Goal: Find specific page/section: Find specific page/section

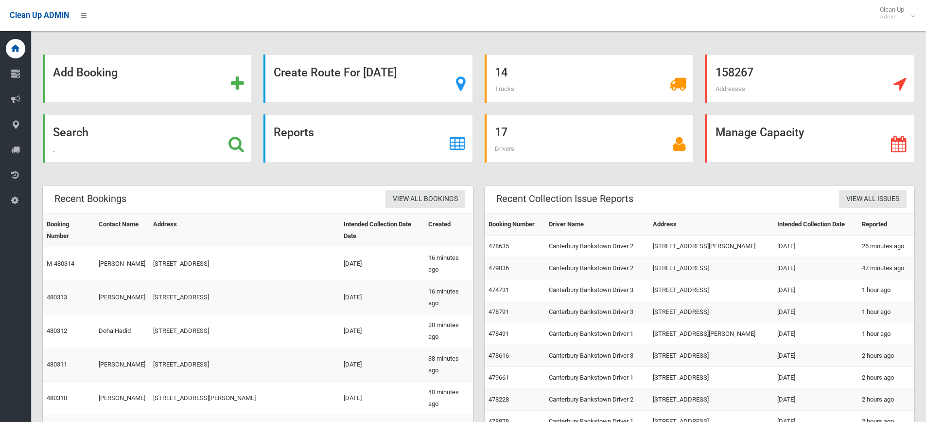
click at [78, 131] on strong "Search" at bounding box center [70, 132] width 35 height 14
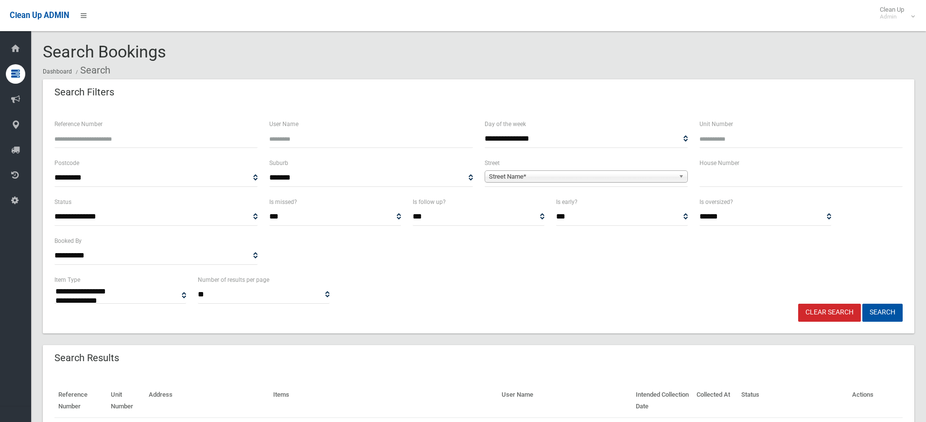
select select
click at [716, 185] on input "text" at bounding box center [801, 178] width 203 height 18
type input "*"
click at [560, 178] on span "Street Name*" at bounding box center [582, 177] width 186 height 12
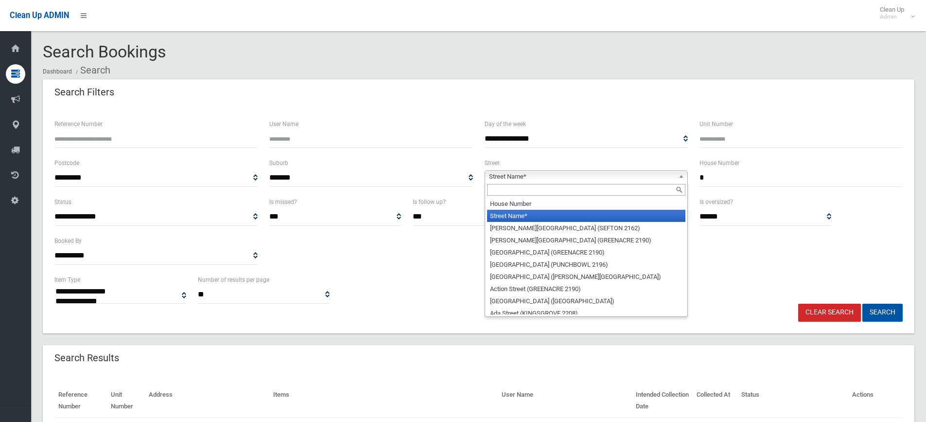
click at [530, 192] on input "text" at bounding box center [586, 190] width 198 height 12
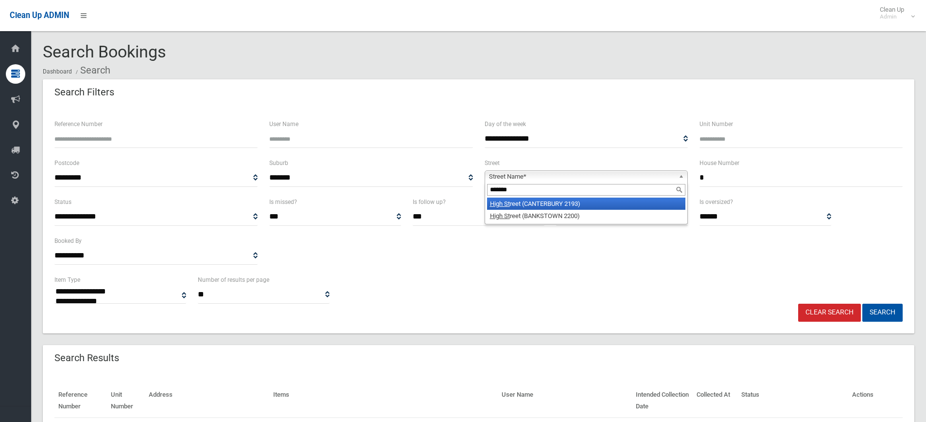
type input "*******"
click at [528, 205] on li "High St reet (CANTERBURY 2193)" at bounding box center [586, 203] width 198 height 12
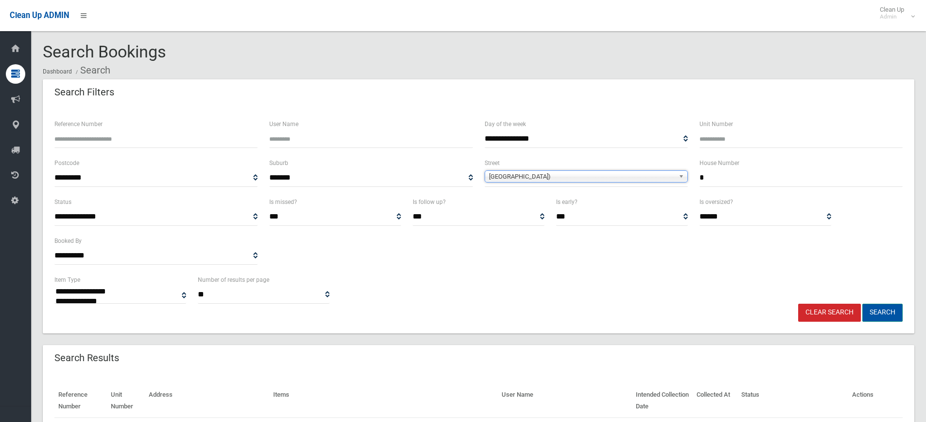
click at [892, 313] on button "Search" at bounding box center [882, 312] width 40 height 18
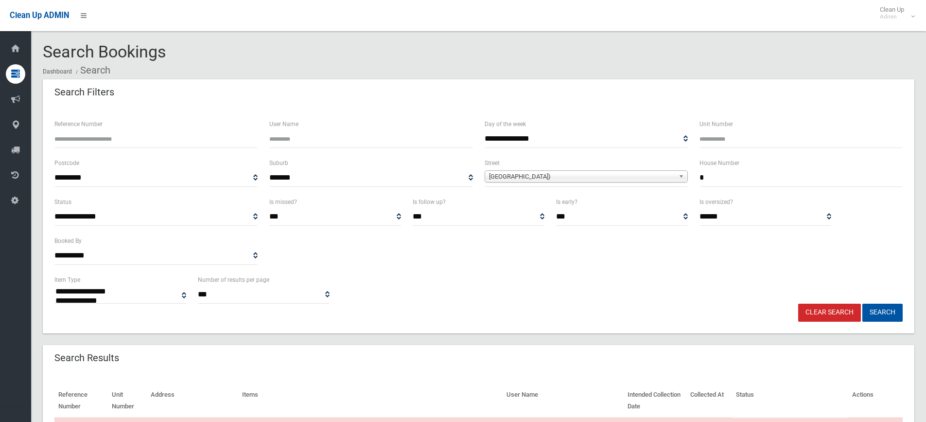
select select
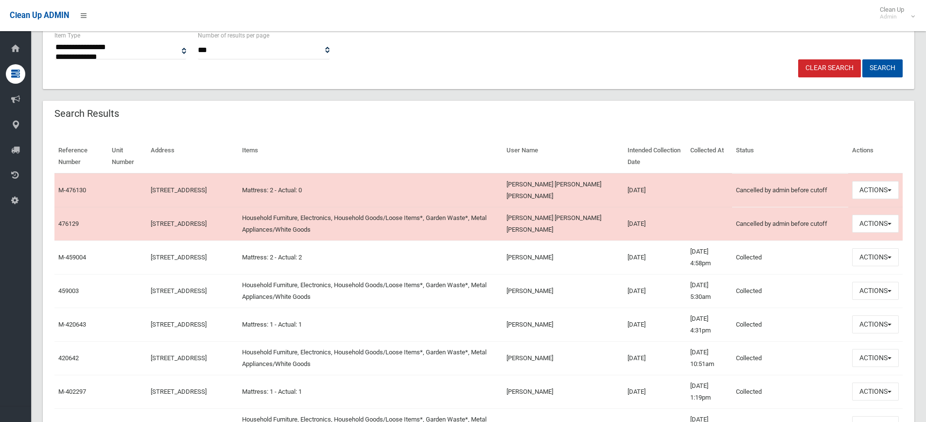
scroll to position [340, 0]
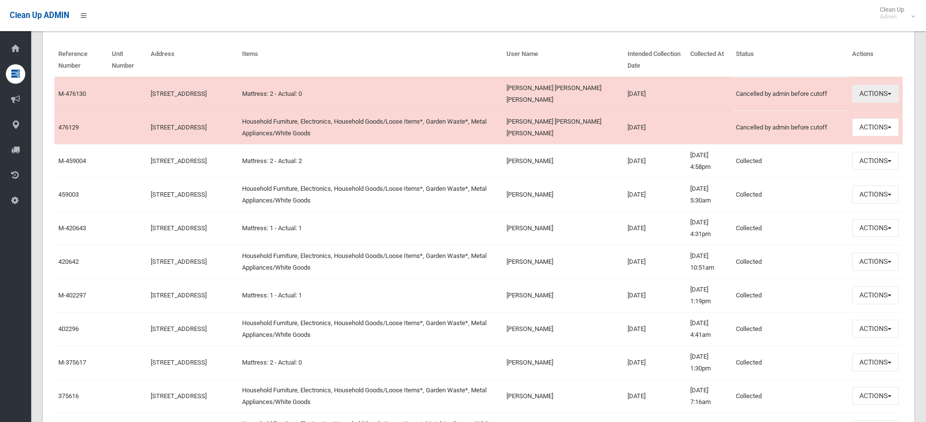
click at [877, 94] on button "Actions" at bounding box center [875, 94] width 47 height 18
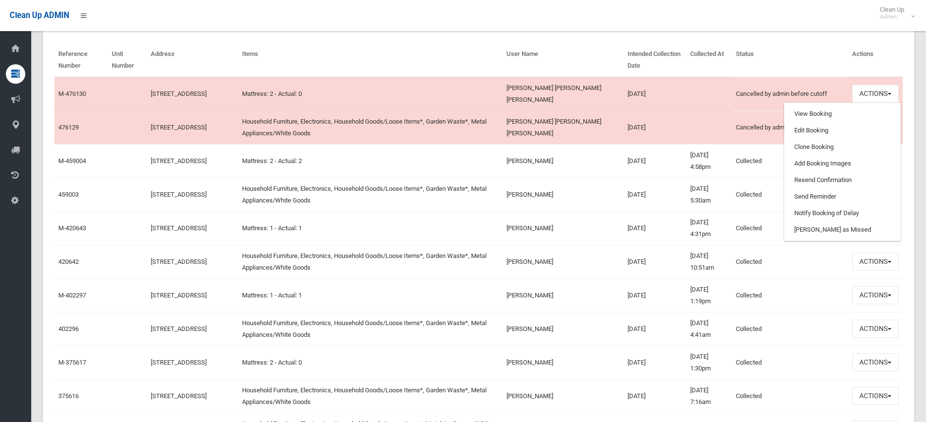
click at [704, 123] on td at bounding box center [709, 127] width 46 height 34
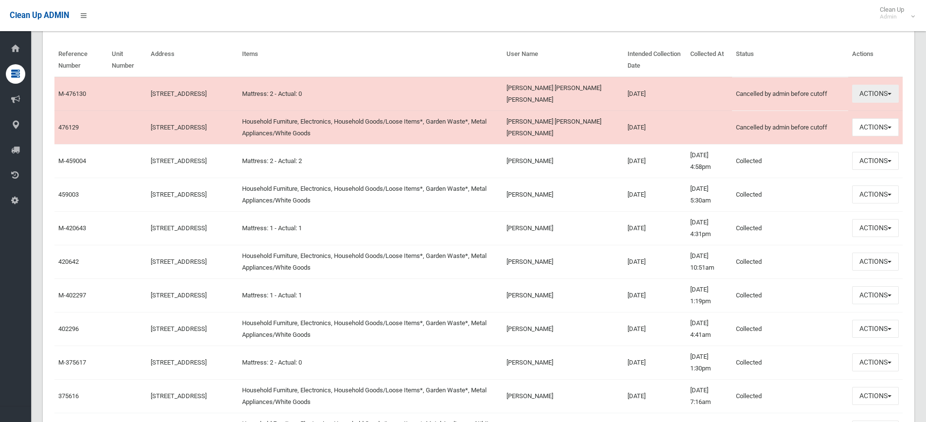
click at [883, 94] on button "Actions" at bounding box center [875, 94] width 47 height 18
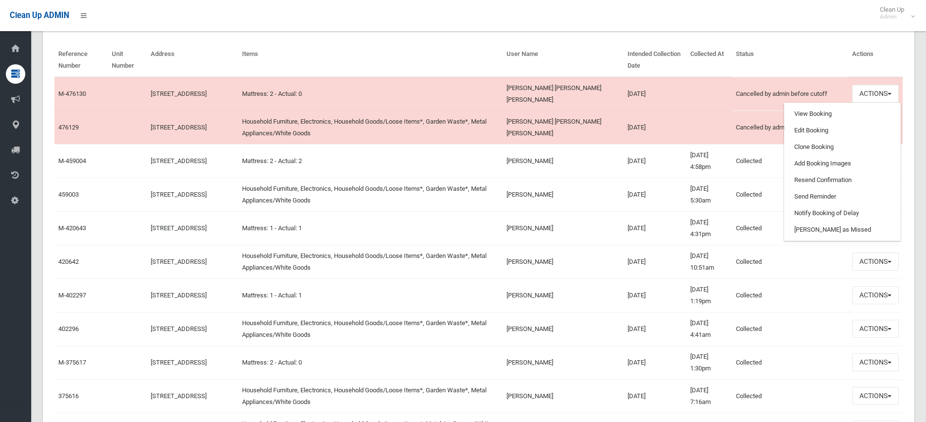
click at [791, 72] on th "Status" at bounding box center [790, 60] width 116 height 34
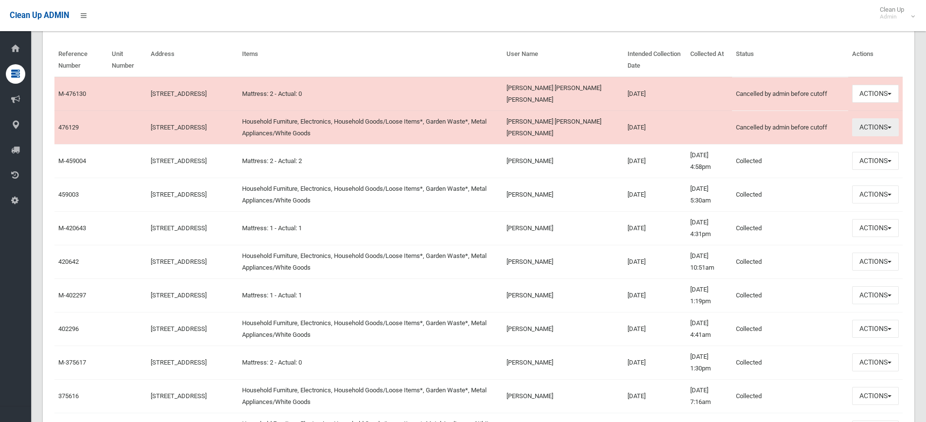
click at [877, 131] on button "Actions" at bounding box center [875, 127] width 47 height 18
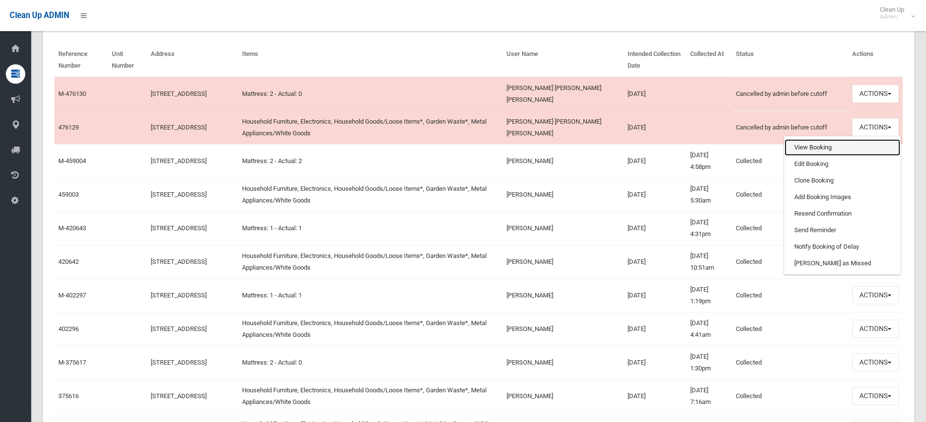
click at [822, 152] on link "View Booking" at bounding box center [843, 147] width 116 height 17
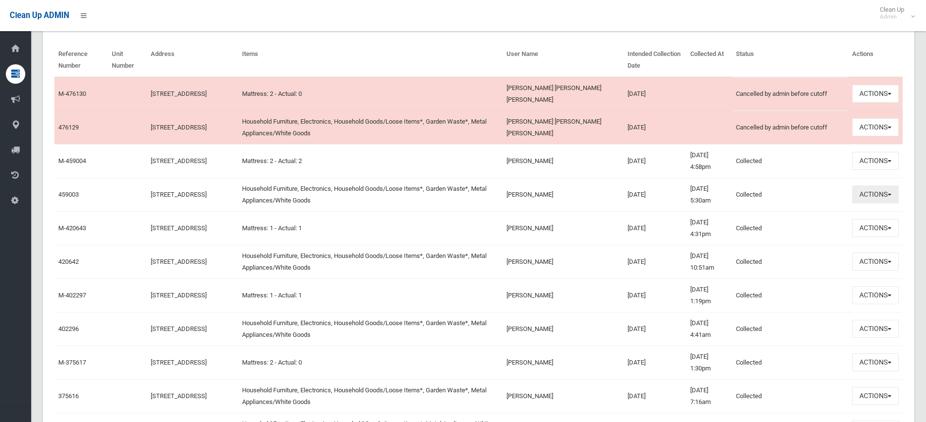
click at [867, 195] on button "Actions" at bounding box center [875, 194] width 47 height 18
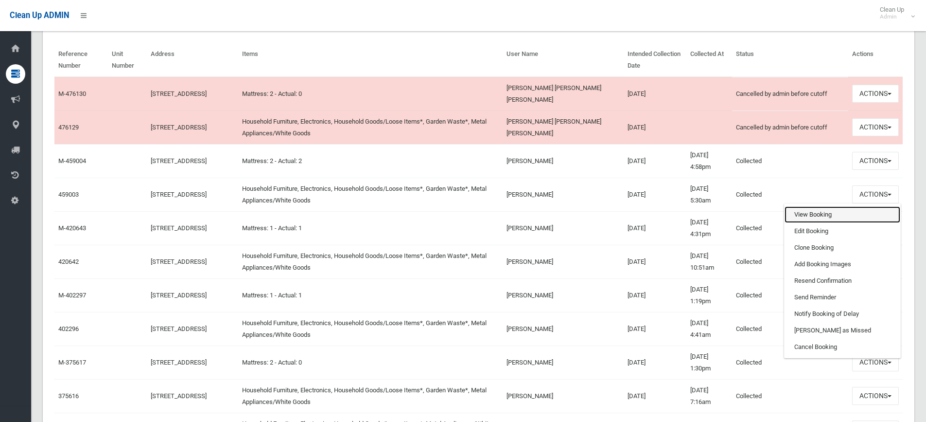
click at [821, 210] on link "View Booking" at bounding box center [843, 214] width 116 height 17
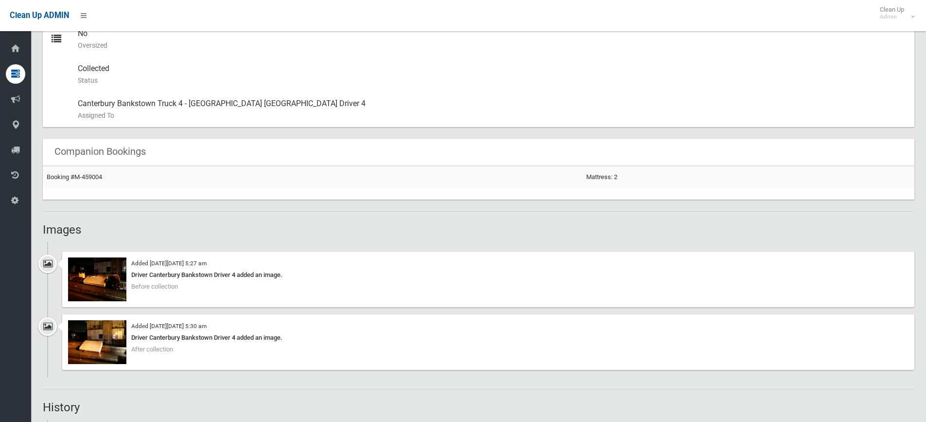
scroll to position [583, 0]
